Goal: Communication & Community: Answer question/provide support

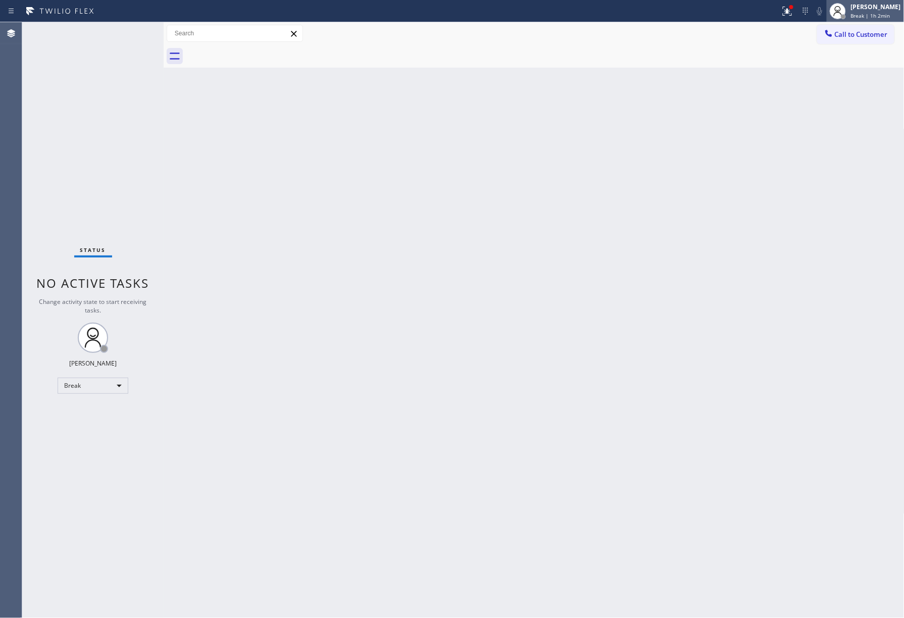
click at [870, 7] on div "[PERSON_NAME]" at bounding box center [876, 7] width 50 height 9
click at [865, 65] on button "Unavailable" at bounding box center [854, 66] width 101 height 13
drag, startPoint x: 60, startPoint y: 145, endPoint x: 158, endPoint y: 9, distance: 168.6
click at [63, 142] on div "Status No active tasks Change activity state to start receiving tasks. [PERSON_…" at bounding box center [92, 320] width 141 height 596
click at [849, 20] on div at bounding box center [838, 11] width 22 height 22
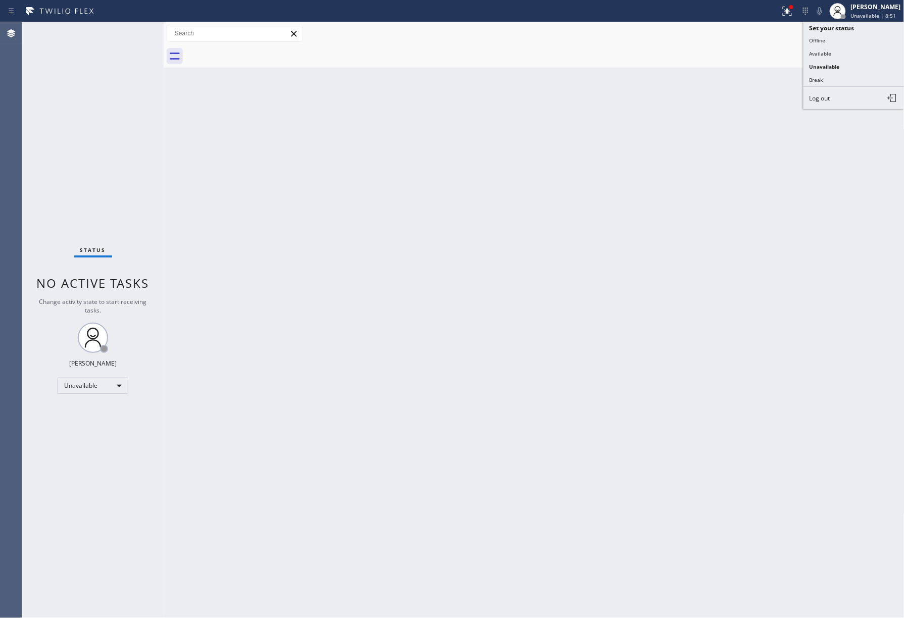
click at [754, 158] on div "Back to Dashboard Change Sender ID Customers Technicians Select a contact Outbo…" at bounding box center [534, 320] width 741 height 596
click at [847, 35] on span "Call to Customer" at bounding box center [861, 34] width 53 height 9
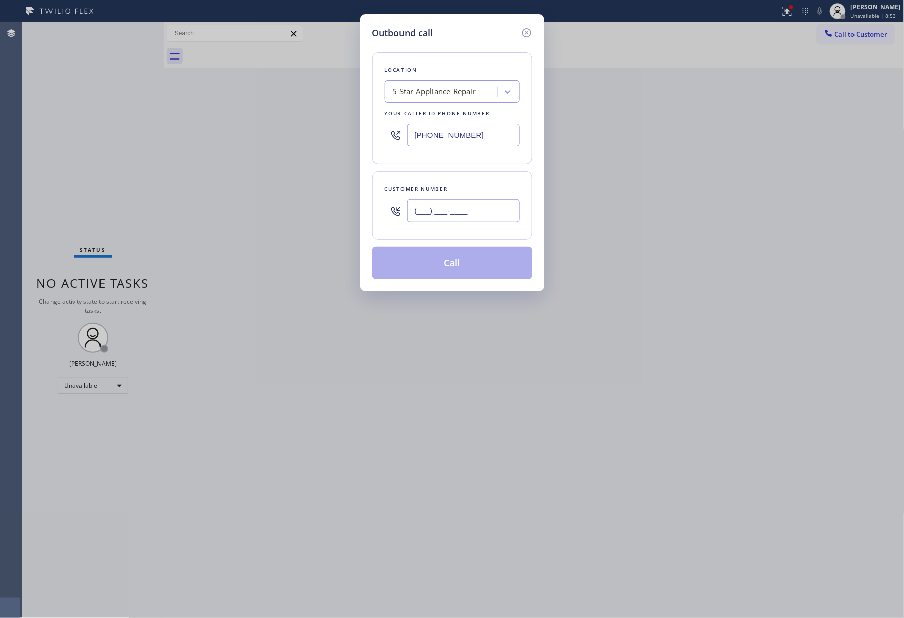
click at [482, 216] on input "(___) ___-____" at bounding box center [463, 211] width 113 height 23
paste input "408) 569-2272"
type input "[PHONE_NUMBER]"
click at [483, 190] on div "Customer number" at bounding box center [452, 189] width 135 height 11
click at [447, 257] on button "Call" at bounding box center [452, 263] width 160 height 32
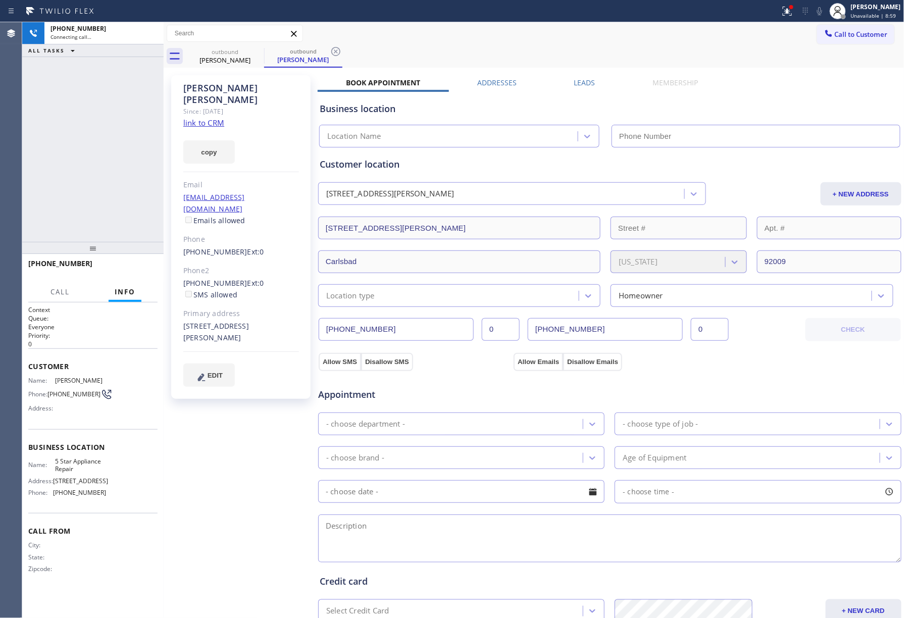
type input "[PHONE_NUMBER]"
click at [120, 168] on div "[PHONE_NUMBER] Connecting call… ALL TASKS ALL TASKS ACTIVE TASKS TASKS IN WRAP …" at bounding box center [92, 132] width 141 height 220
click at [104, 120] on div "[PHONE_NUMBER] Connecting call… ALL TASKS ALL TASKS ACTIVE TASKS TASKS IN WRAP …" at bounding box center [92, 132] width 141 height 220
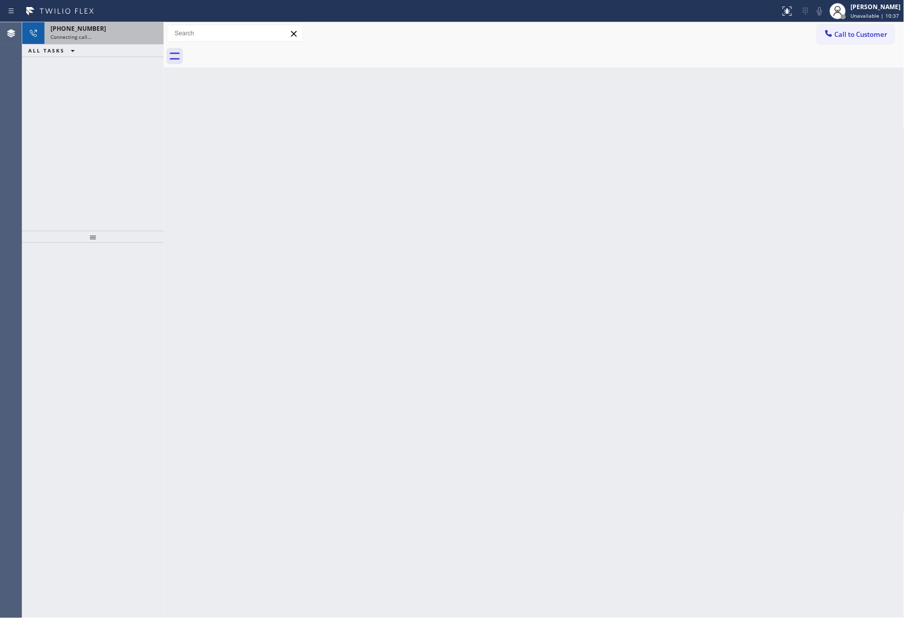
click at [121, 34] on div "Connecting call…" at bounding box center [104, 36] width 107 height 7
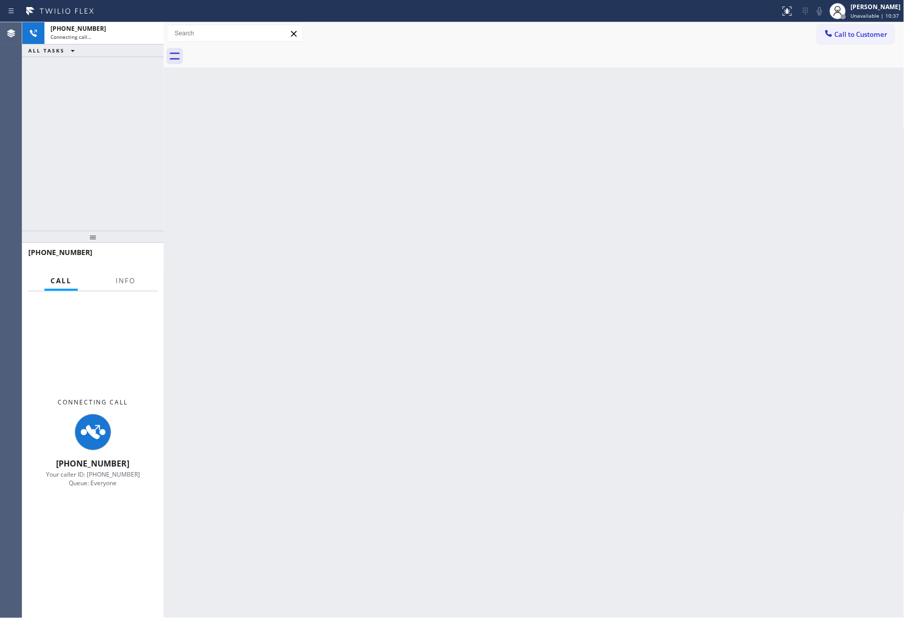
click at [124, 116] on div "[PHONE_NUMBER] Connecting call… ALL TASKS ALL TASKS ACTIVE TASKS TASKS IN WRAP …" at bounding box center [92, 126] width 141 height 209
drag, startPoint x: 126, startPoint y: 286, endPoint x: 671, endPoint y: 293, distance: 545.6
click at [130, 282] on button "Info" at bounding box center [126, 281] width 32 height 20
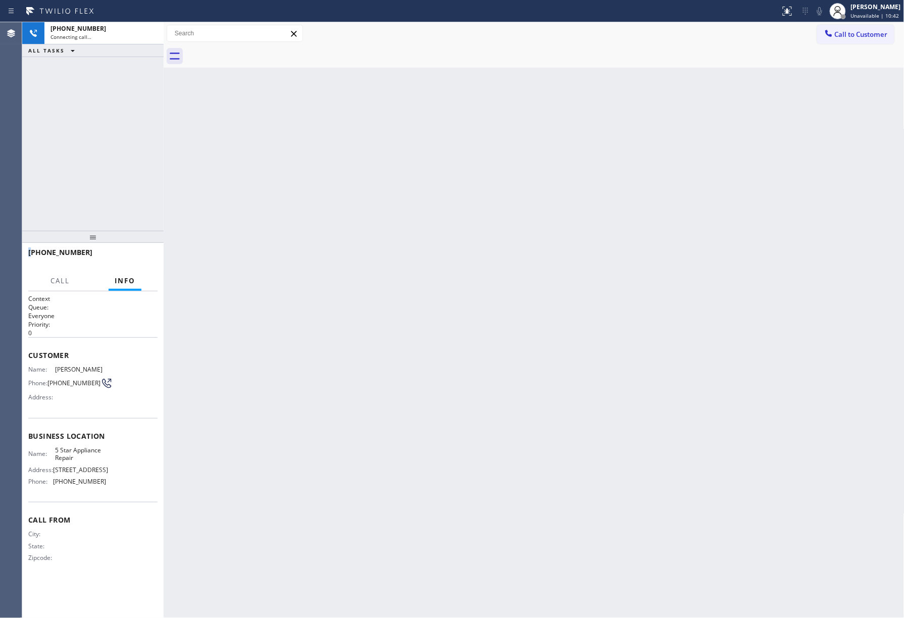
click at [150, 169] on div "[PHONE_NUMBER] Connecting call… ALL TASKS ALL TASKS ACTIVE TASKS TASKS IN WRAP …" at bounding box center [92, 126] width 141 height 209
click at [59, 125] on div "[PHONE_NUMBER] Connecting call… ALL TASKS ALL TASKS ACTIVE TASKS TASKS IN WRAP …" at bounding box center [92, 126] width 141 height 209
click at [95, 31] on div "[PHONE_NUMBER]" at bounding box center [104, 28] width 107 height 9
drag, startPoint x: 129, startPoint y: 288, endPoint x: 95, endPoint y: 194, distance: 99.6
click at [129, 287] on div "Info" at bounding box center [125, 281] width 33 height 20
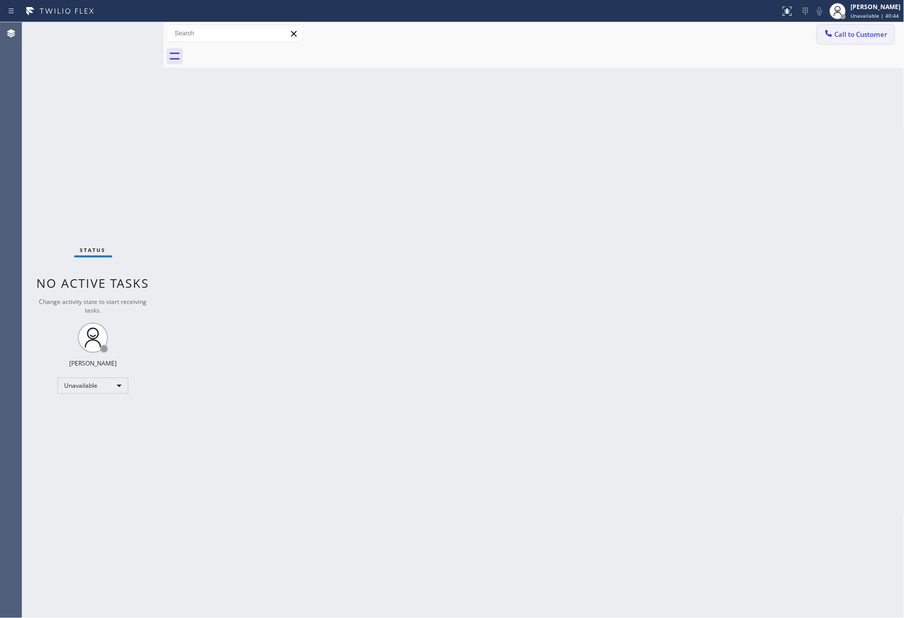
click at [852, 35] on span "Call to Customer" at bounding box center [861, 34] width 53 height 9
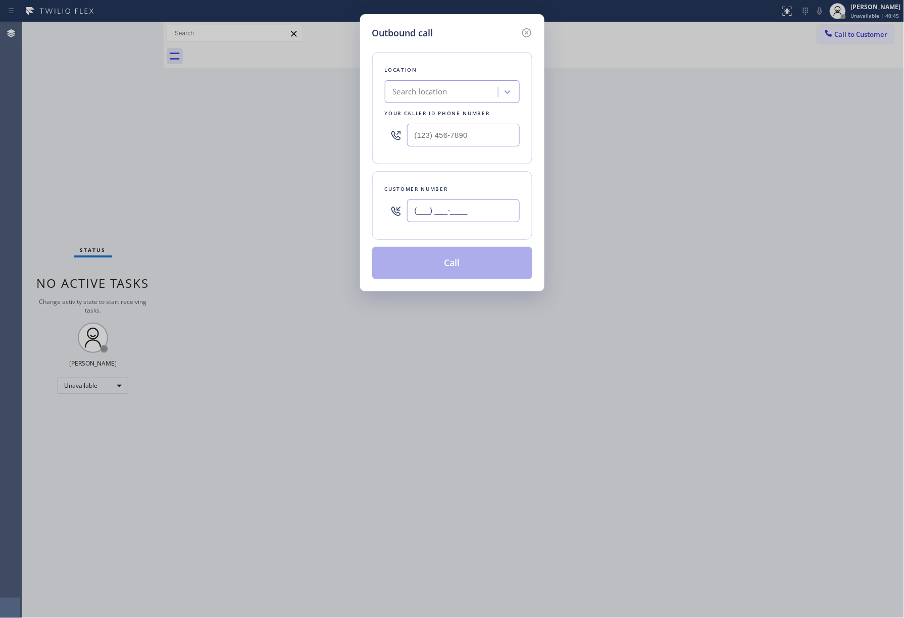
click at [448, 202] on input "(___) ___-____" at bounding box center [463, 211] width 113 height 23
paste input "408) 569-2272"
type input "[PHONE_NUMBER]"
drag, startPoint x: 475, startPoint y: 136, endPoint x: 410, endPoint y: 115, distance: 67.9
click at [463, 135] on input "(___) ___-____" at bounding box center [463, 135] width 113 height 23
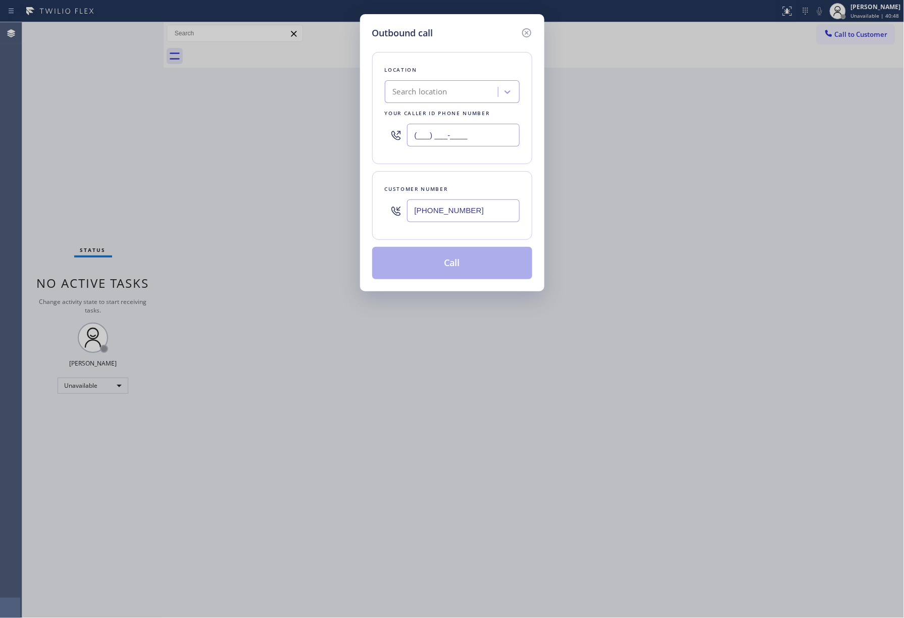
click at [407, 142] on input "(___) ___-____" at bounding box center [463, 135] width 113 height 23
drag, startPoint x: 477, startPoint y: 128, endPoint x: 360, endPoint y: 135, distance: 117.9
click at [360, 135] on div "Outbound call Location Search location Your caller id phone number (___) ___-__…" at bounding box center [452, 152] width 184 height 277
paste input "855) 731-4952"
type input "[PHONE_NUMBER]"
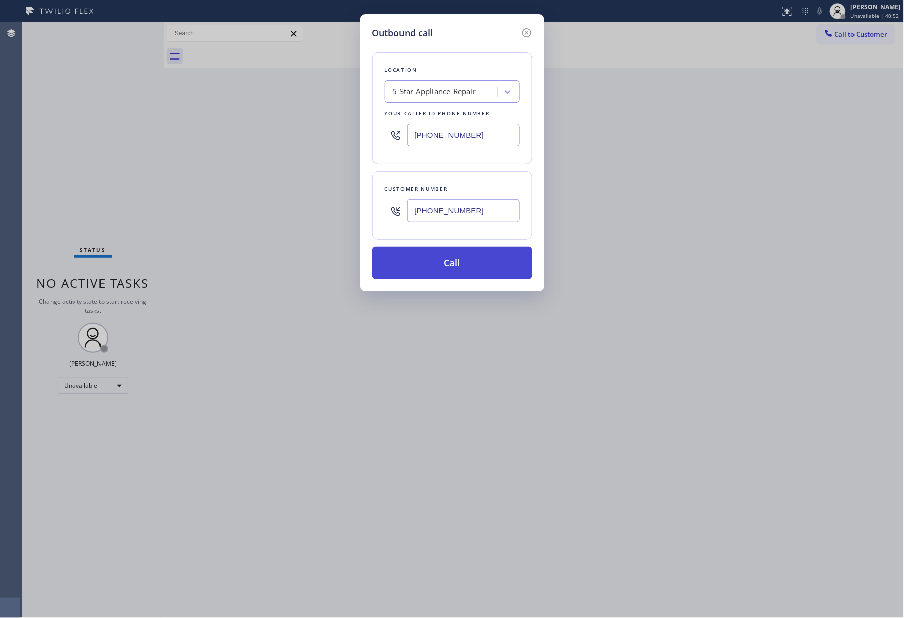
click at [469, 278] on button "Call" at bounding box center [452, 263] width 160 height 32
click at [645, 235] on div "Outbound call Location 5 Star Appliance Repair Your caller id phone number [PHO…" at bounding box center [452, 309] width 904 height 618
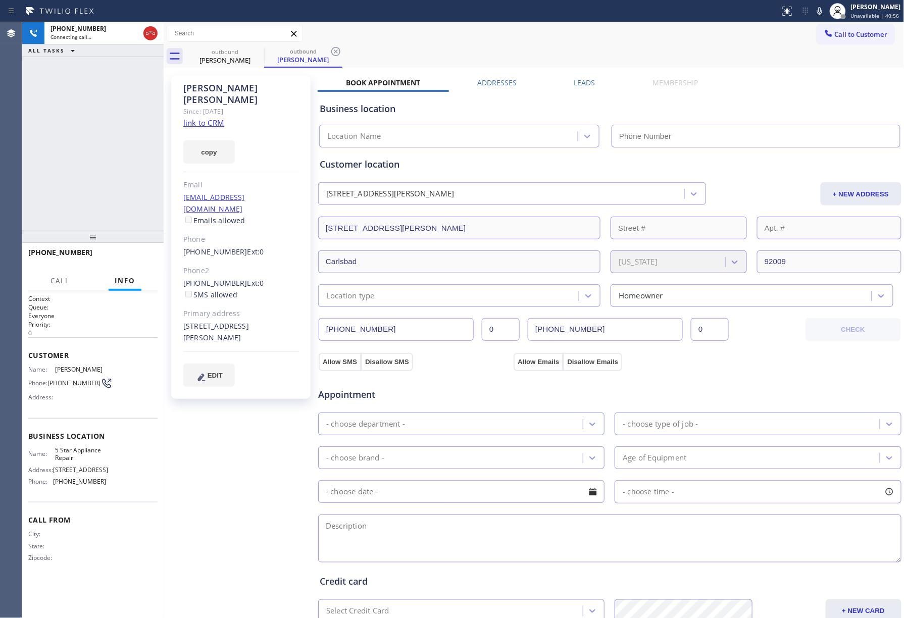
type input "[PHONE_NUMBER]"
click at [126, 258] on span "HANG UP" at bounding box center [134, 257] width 31 height 7
drag, startPoint x: 108, startPoint y: 190, endPoint x: 120, endPoint y: 263, distance: 73.7
click at [106, 193] on div "[PHONE_NUMBER] Live | 00:05 ALL TASKS ALL TASKS ACTIVE TASKS TASKS IN WRAP UP" at bounding box center [92, 126] width 141 height 209
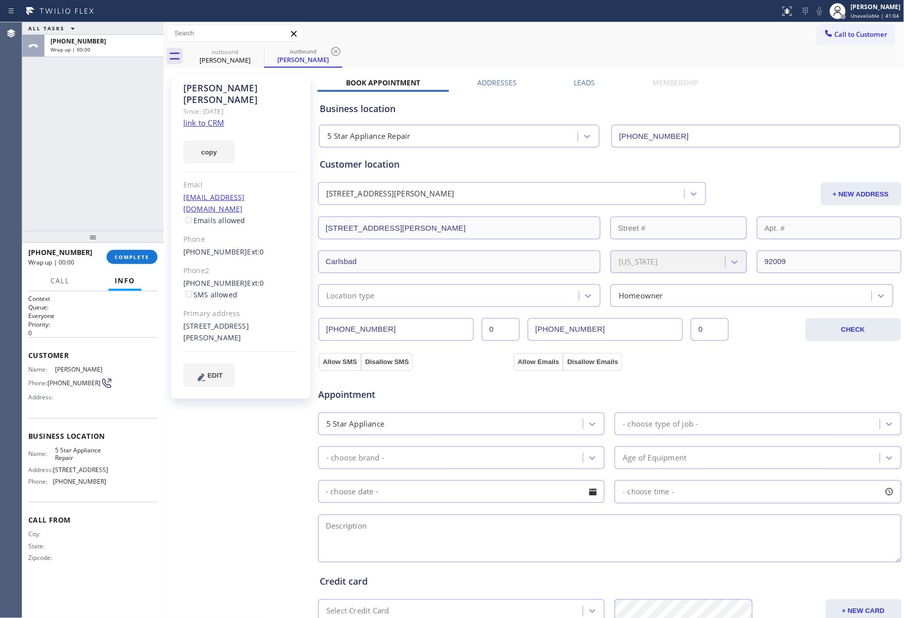
drag, startPoint x: 144, startPoint y: 251, endPoint x: 129, endPoint y: 194, distance: 58.4
click at [144, 248] on div "[PHONE_NUMBER] Wrap up | 00:00 COMPLETE" at bounding box center [92, 257] width 129 height 26
click at [115, 158] on div "ALL TASKS ALL TASKS ACTIVE TASKS TASKS IN WRAP UP [PHONE_NUMBER] Wrap up | 00:01" at bounding box center [92, 126] width 141 height 209
click at [151, 259] on button "COMPLETE" at bounding box center [132, 257] width 51 height 14
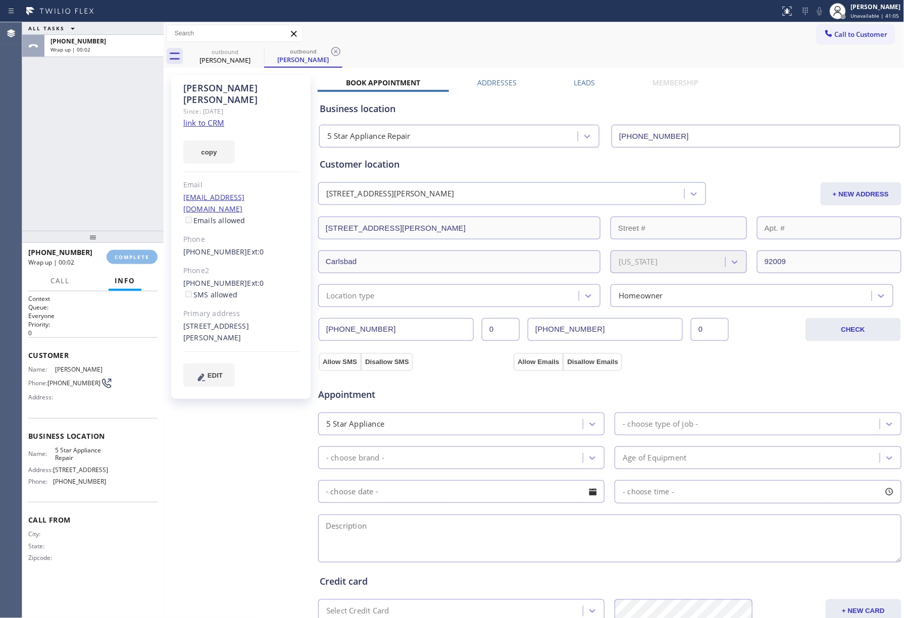
click at [5, 149] on div "Agent Desktop" at bounding box center [11, 320] width 22 height 596
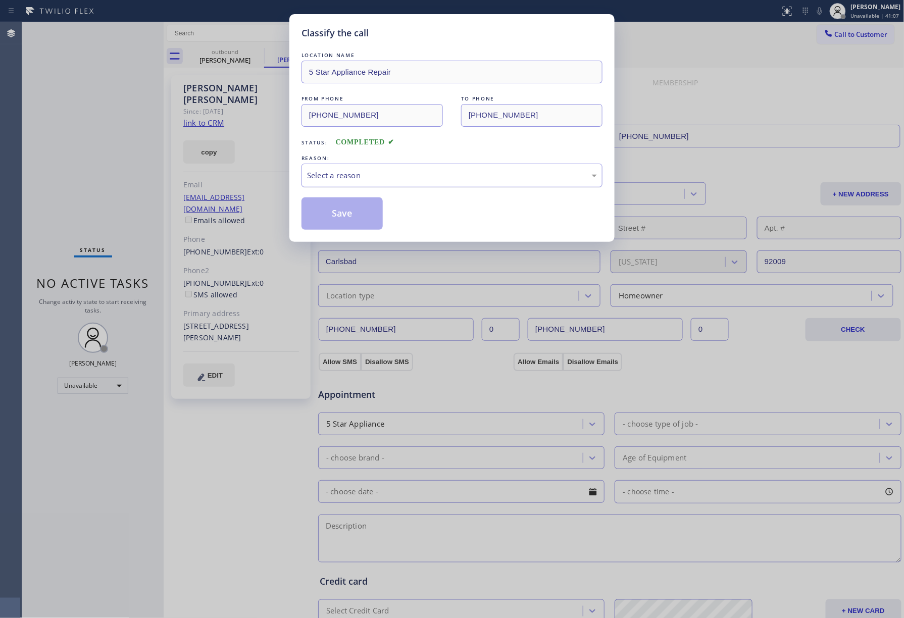
click at [418, 184] on div "Select a reason" at bounding box center [452, 176] width 301 height 24
drag, startPoint x: 321, startPoint y: 223, endPoint x: 322, endPoint y: 217, distance: 5.6
click at [321, 221] on button "Save" at bounding box center [342, 214] width 81 height 32
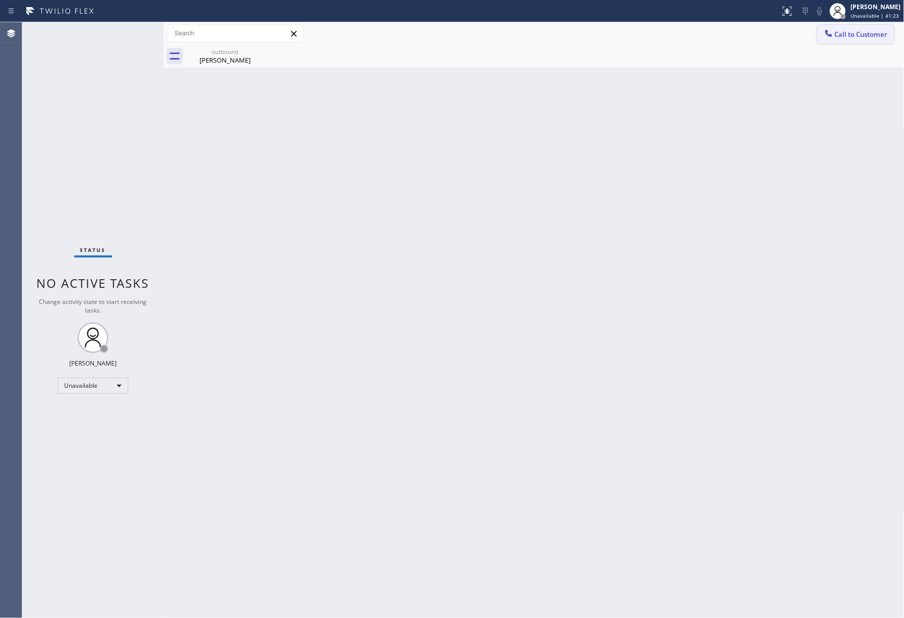
click at [869, 35] on span "Call to Customer" at bounding box center [861, 34] width 53 height 9
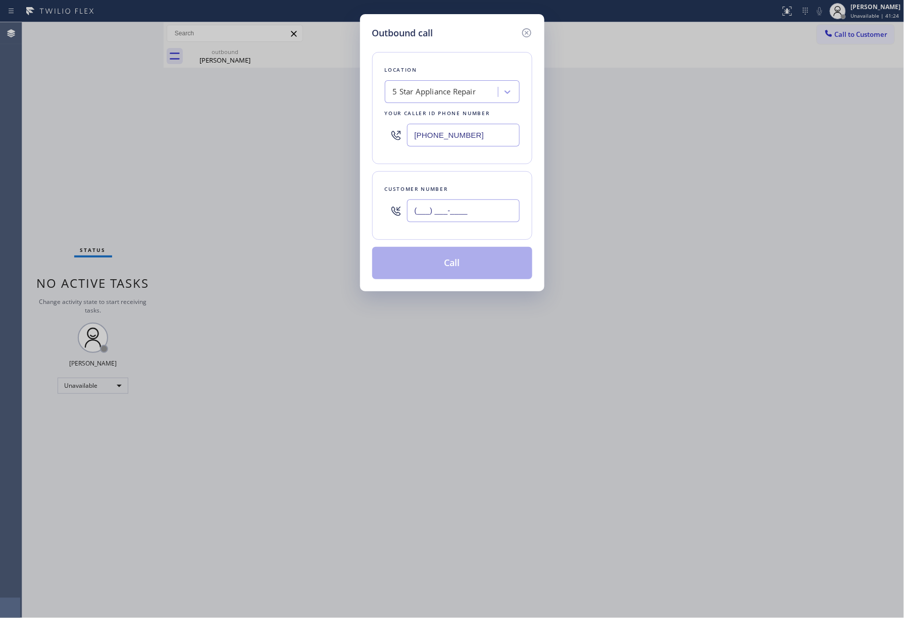
click at [461, 218] on input "(___) ___-____" at bounding box center [463, 211] width 113 height 23
paste input "619) 206-9478"
type input "[PHONE_NUMBER]"
click at [480, 285] on div "Outbound call Location 5 Star Appliance Repair Your caller id phone number [PHO…" at bounding box center [452, 152] width 184 height 277
click at [477, 263] on button "Call" at bounding box center [452, 263] width 160 height 32
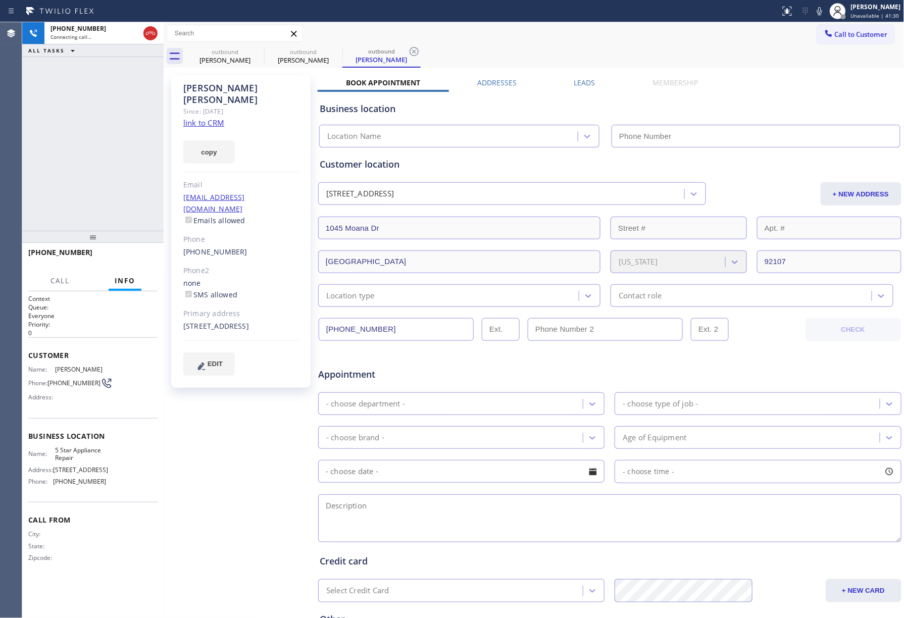
type input "[PHONE_NUMBER]"
drag, startPoint x: 138, startPoint y: 255, endPoint x: 132, endPoint y: 215, distance: 40.4
click at [138, 249] on div "[PHONE_NUMBER] Live | 00:02 HANG UP" at bounding box center [92, 257] width 129 height 26
drag, startPoint x: 132, startPoint y: 244, endPoint x: 136, endPoint y: 262, distance: 17.5
click at [135, 259] on div "[PHONE_NUMBER] Live | 00:01 ALL TASKS ALL TASKS ACTIVE TASKS TASKS IN WRAP UP […" at bounding box center [92, 320] width 141 height 596
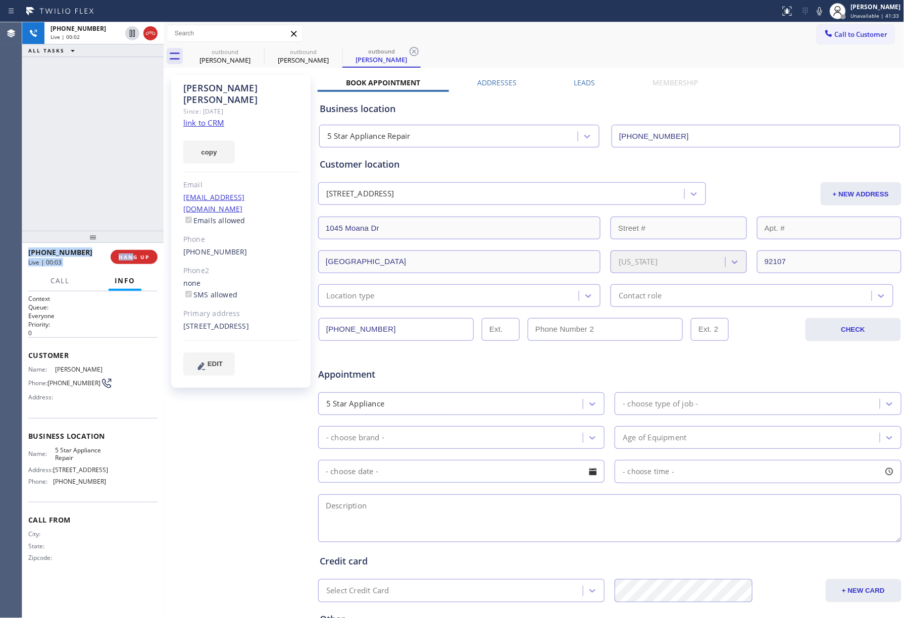
click at [138, 271] on button "Info" at bounding box center [125, 281] width 33 height 20
click at [136, 263] on button "HANG UP" at bounding box center [134, 257] width 47 height 14
drag, startPoint x: 116, startPoint y: 209, endPoint x: 132, endPoint y: 241, distance: 36.1
click at [116, 210] on div "[PHONE_NUMBER] Live | 00:03 ALL TASKS ALL TASKS ACTIVE TASKS TASKS IN WRAP UP" at bounding box center [92, 126] width 141 height 209
click at [132, 243] on div at bounding box center [92, 237] width 141 height 12
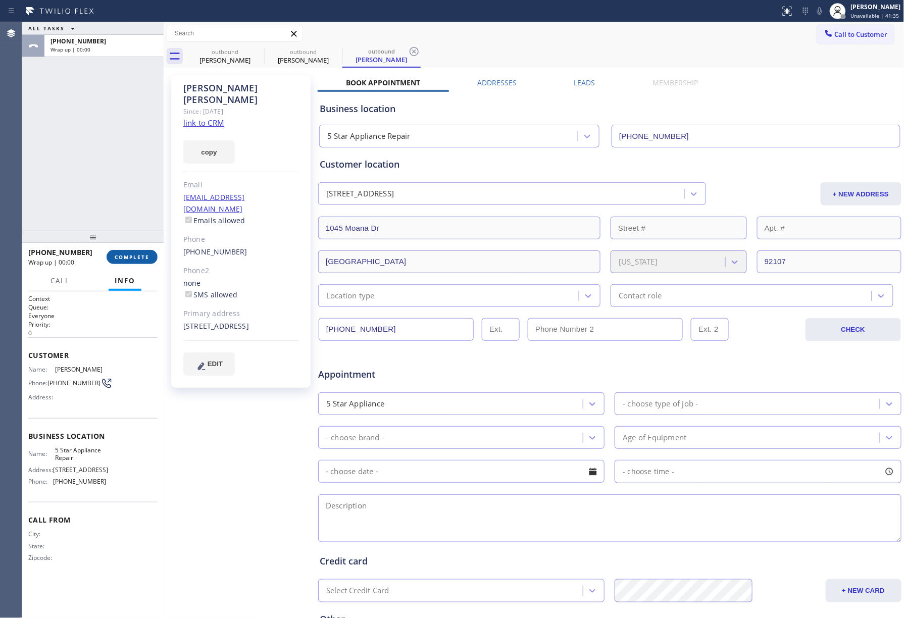
drag, startPoint x: 136, startPoint y: 252, endPoint x: 108, endPoint y: 199, distance: 60.1
click at [136, 252] on button "COMPLETE" at bounding box center [132, 257] width 51 height 14
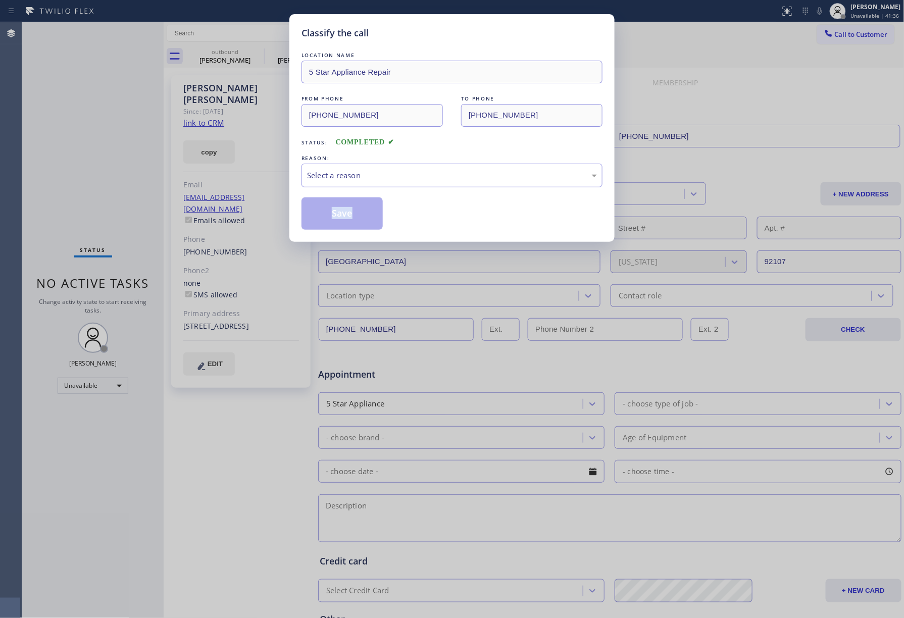
click at [108, 196] on div "Classify the call LOCATION NAME 5 Star Appliance Repair FROM PHONE [PHONE_NUMBE…" at bounding box center [452, 309] width 904 height 618
click at [364, 168] on div "Select a reason" at bounding box center [452, 176] width 301 height 24
click at [349, 215] on button "Save" at bounding box center [342, 214] width 81 height 32
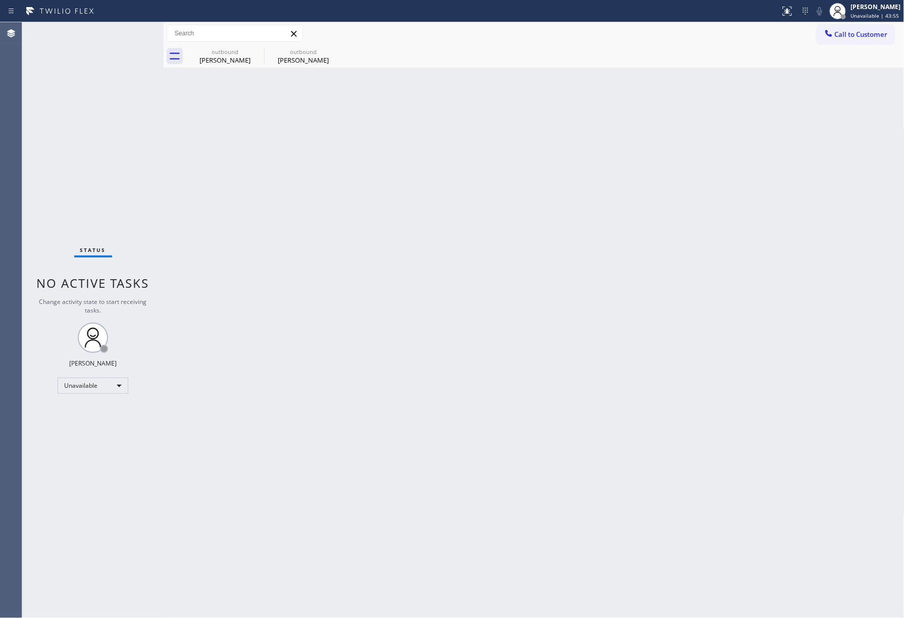
drag, startPoint x: 535, startPoint y: 284, endPoint x: 542, endPoint y: 273, distance: 12.5
click at [537, 277] on div "Back to Dashboard Change Sender ID Customers Technicians Select a contact Outbo…" at bounding box center [534, 320] width 741 height 596
click at [544, 273] on div "Back to Dashboard Change Sender ID Customers Technicians Select a contact Outbo…" at bounding box center [534, 320] width 741 height 596
drag, startPoint x: 545, startPoint y: 272, endPoint x: 855, endPoint y: 354, distance: 321.4
click at [559, 272] on div "Back to Dashboard Change Sender ID Customers Technicians Select a contact Outbo…" at bounding box center [534, 320] width 741 height 596
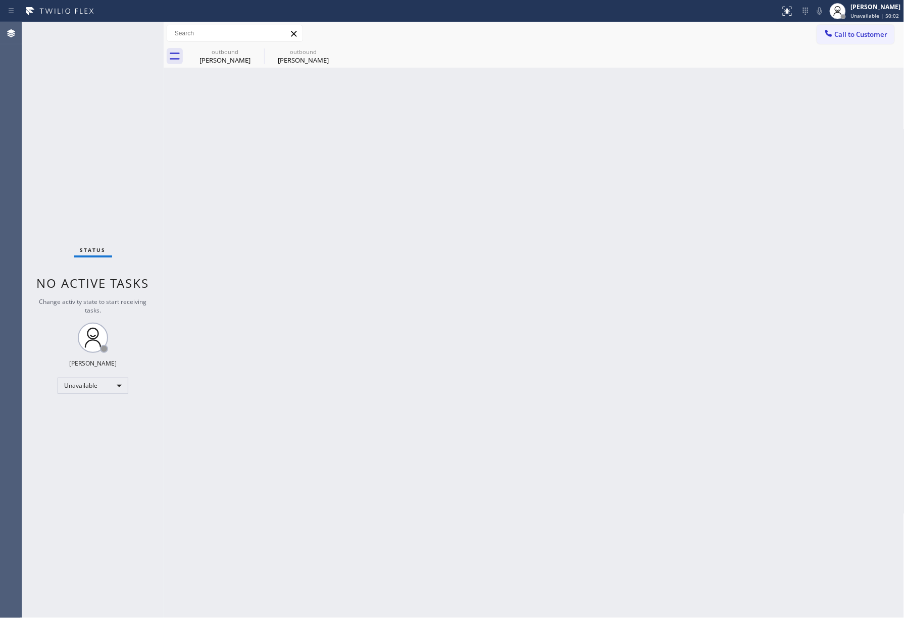
drag, startPoint x: 66, startPoint y: 122, endPoint x: 67, endPoint y: 115, distance: 7.2
click at [66, 121] on div "Status No active tasks Change activity state to start receiving tasks. [PERSON_…" at bounding box center [92, 320] width 141 height 596
drag, startPoint x: 849, startPoint y: 27, endPoint x: 454, endPoint y: 110, distance: 404.1
click at [848, 28] on button "Call to Customer" at bounding box center [855, 34] width 77 height 19
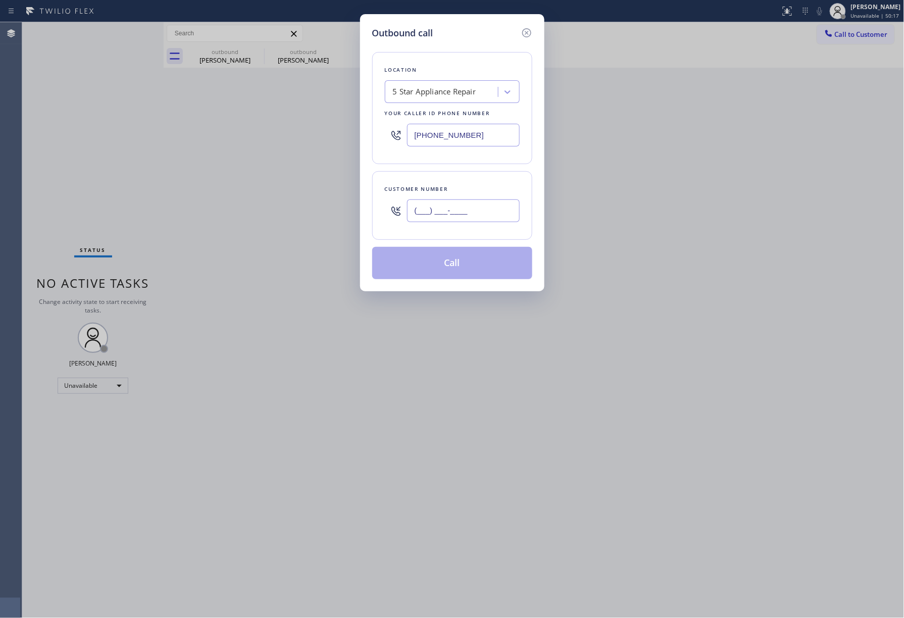
click at [433, 222] on input "(___) ___-____" at bounding box center [463, 211] width 113 height 23
paste input "212) 362-4352"
drag, startPoint x: 446, startPoint y: 204, endPoint x: 456, endPoint y: 210, distance: 11.8
click at [447, 204] on input "[PHONE_NUMBER]" at bounding box center [463, 211] width 113 height 23
type input "[PHONE_NUMBER]"
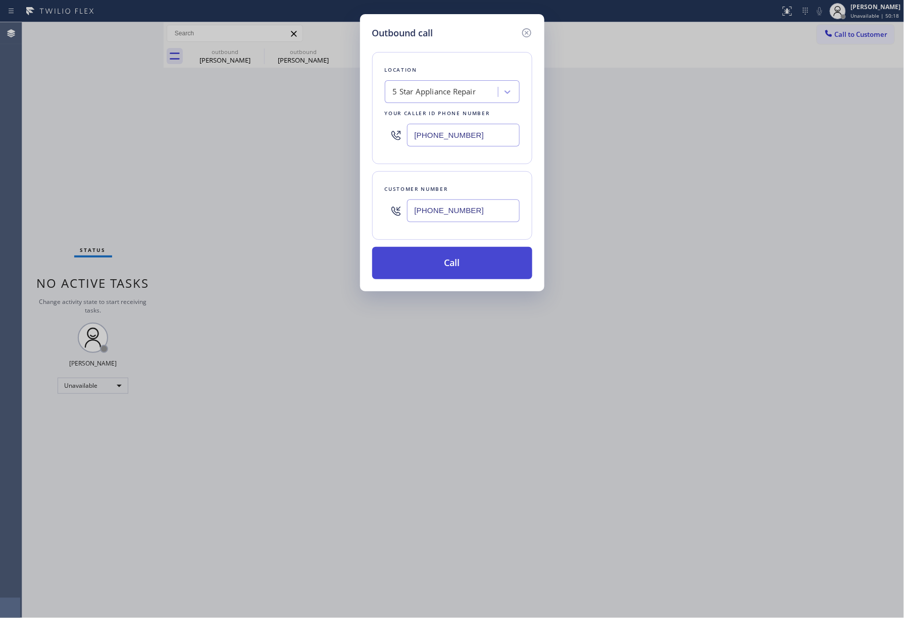
click at [471, 271] on button "Call" at bounding box center [452, 263] width 160 height 32
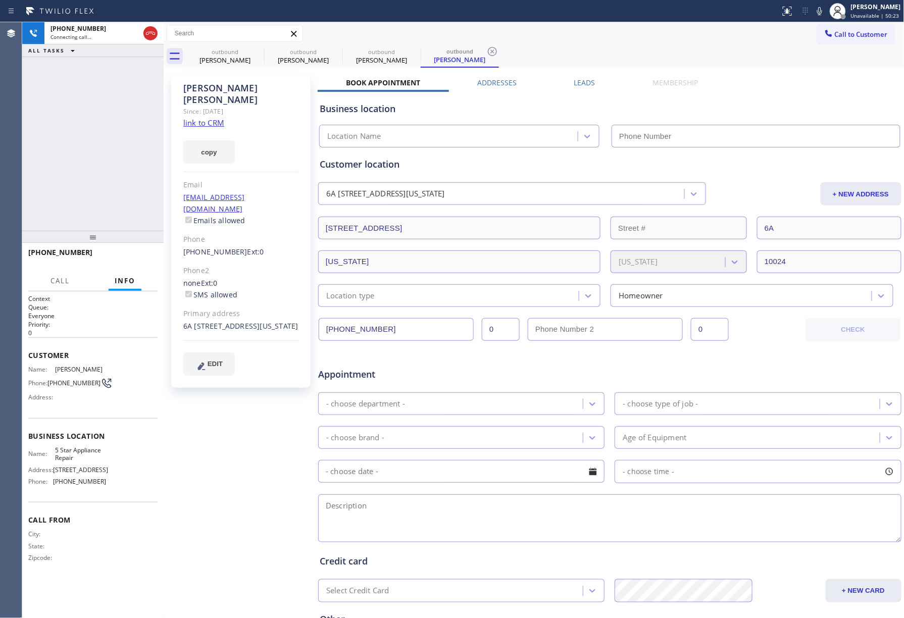
type input "[PHONE_NUMBER]"
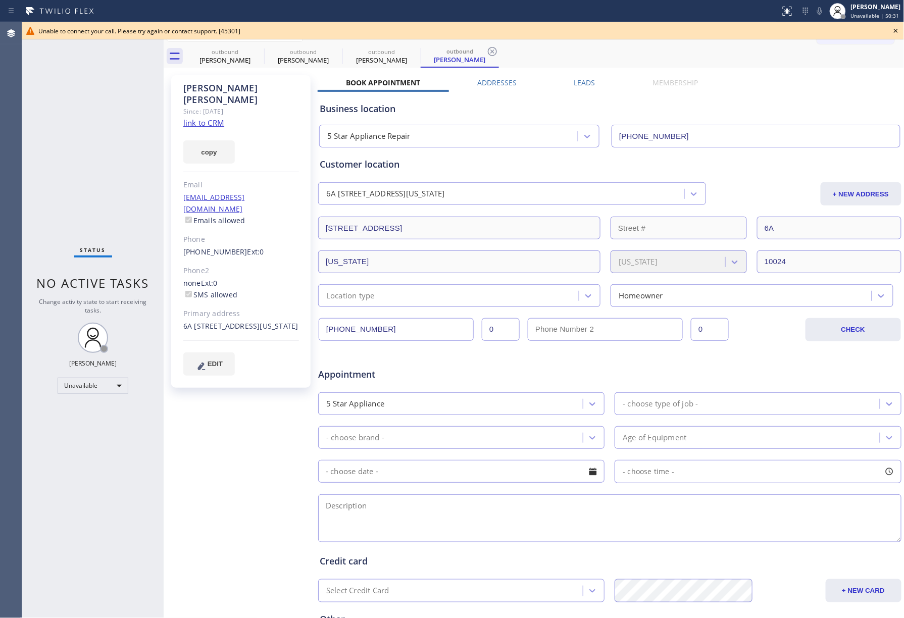
click at [72, 106] on div "Status No active tasks Change activity state to start receiving tasks. [PERSON_…" at bounding box center [92, 320] width 141 height 596
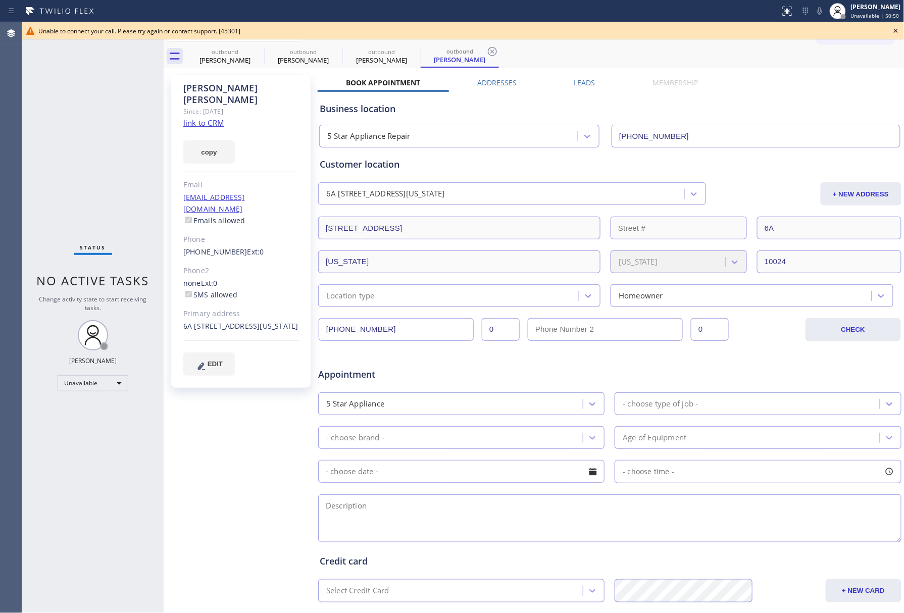
click at [894, 29] on icon at bounding box center [896, 31] width 12 height 12
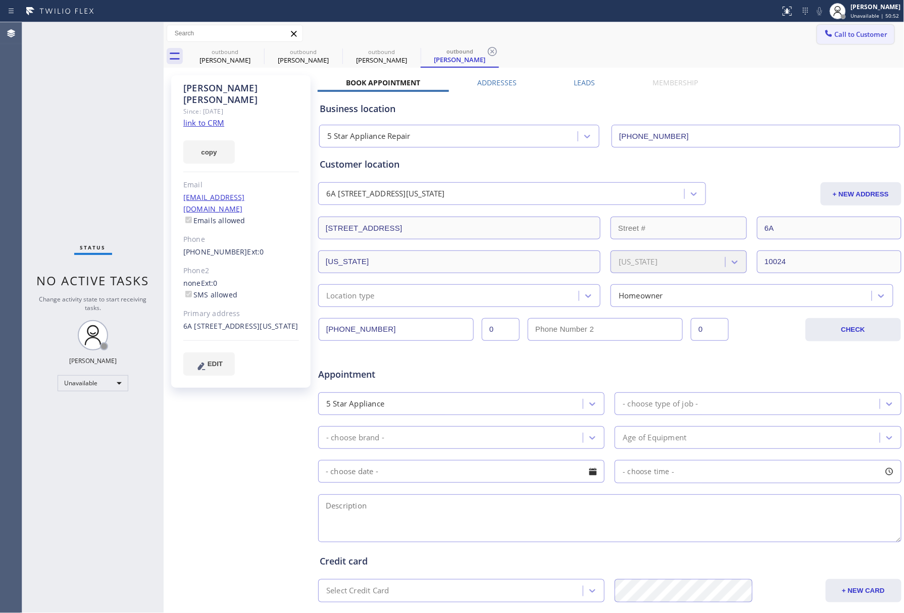
click at [846, 37] on span "Call to Customer" at bounding box center [861, 34] width 53 height 9
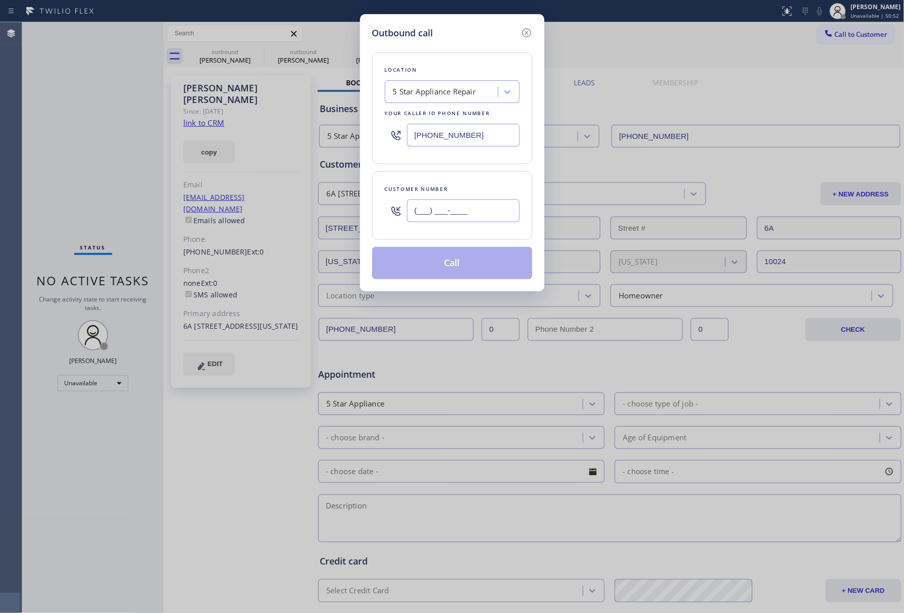
click at [459, 222] on input "(___) ___-____" at bounding box center [463, 211] width 113 height 23
paste input "203) 904-0065"
click at [470, 201] on input "[PHONE_NUMBER]" at bounding box center [463, 211] width 113 height 23
type input "[PHONE_NUMBER]"
click at [481, 268] on button "Call" at bounding box center [452, 263] width 160 height 32
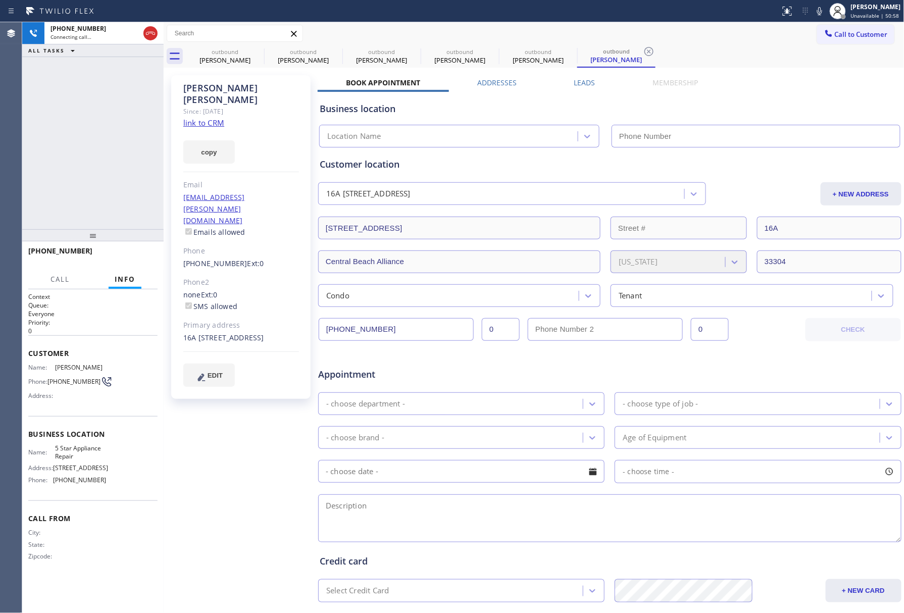
type input "[PHONE_NUMBER]"
drag, startPoint x: 124, startPoint y: 250, endPoint x: 96, endPoint y: 203, distance: 54.8
click at [125, 250] on button "HANG UP" at bounding box center [134, 256] width 47 height 14
drag, startPoint x: 96, startPoint y: 203, endPoint x: 104, endPoint y: 217, distance: 16.5
click at [96, 203] on div "[PHONE_NUMBER] Live | 00:06 ALL TASKS ALL TASKS ACTIVE TASKS TASKS IN WRAP UP" at bounding box center [92, 125] width 141 height 207
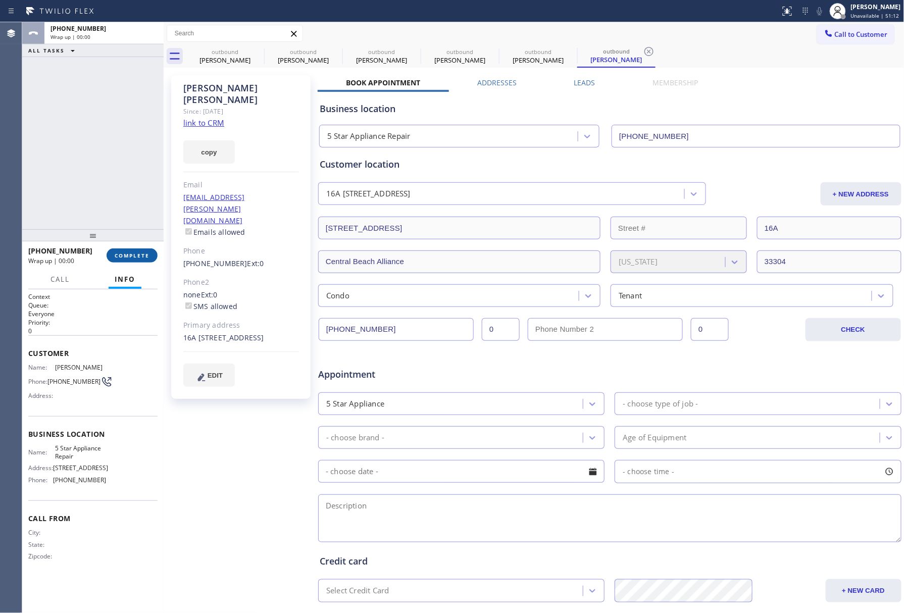
click at [136, 255] on span "COMPLETE" at bounding box center [132, 255] width 35 height 7
click at [106, 190] on div "ALL TASKS ALL TASKS ACTIVE TASKS TASKS IN WRAP UP [PHONE_NUMBER] Wrap up | 00:00" at bounding box center [92, 125] width 141 height 207
click at [106, 189] on div "ALL TASKS ALL TASKS ACTIVE TASKS TASKS IN WRAP UP [PHONE_NUMBER] Wrap up | 00:01" at bounding box center [92, 125] width 141 height 207
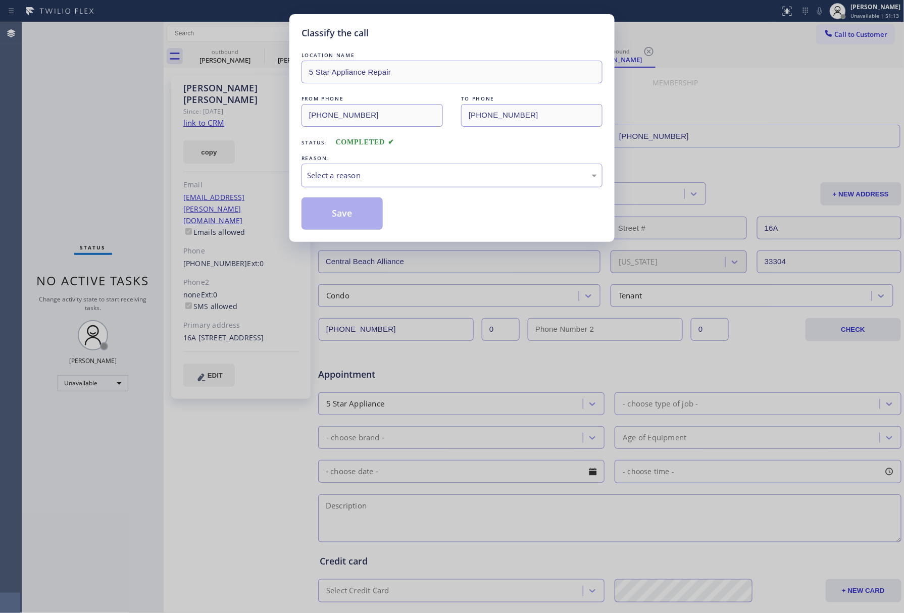
drag, startPoint x: 366, startPoint y: 172, endPoint x: 366, endPoint y: 182, distance: 10.6
click at [366, 176] on div "Select a reason" at bounding box center [452, 176] width 290 height 12
click at [348, 212] on button "Save" at bounding box center [342, 214] width 81 height 32
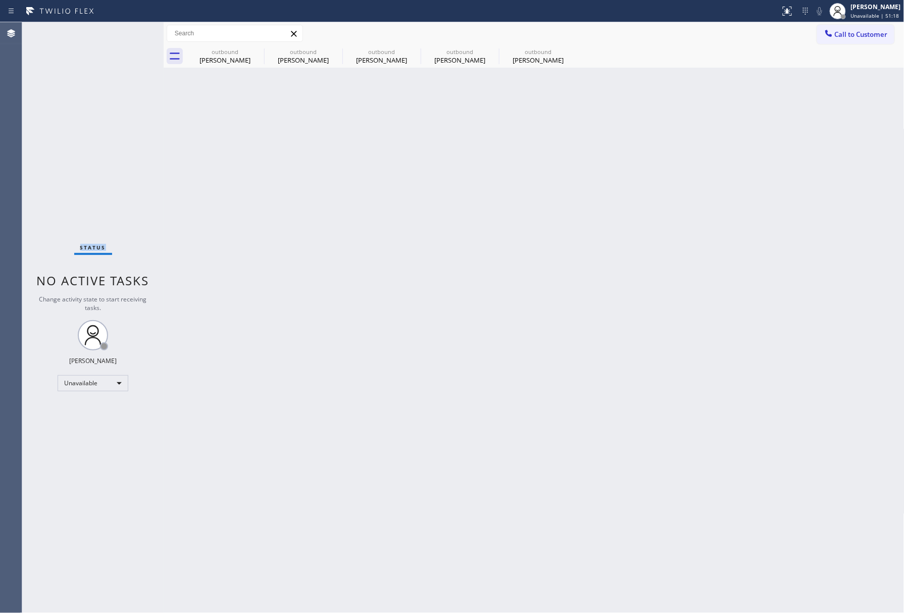
click at [61, 227] on div "Status No active tasks Change activity state to start receiving tasks. [PERSON_…" at bounding box center [92, 317] width 141 height 591
click at [630, 290] on div "Back to Dashboard Change Sender ID Customers Technicians Select a contact Outbo…" at bounding box center [534, 317] width 741 height 591
